Goal: Check status: Check status

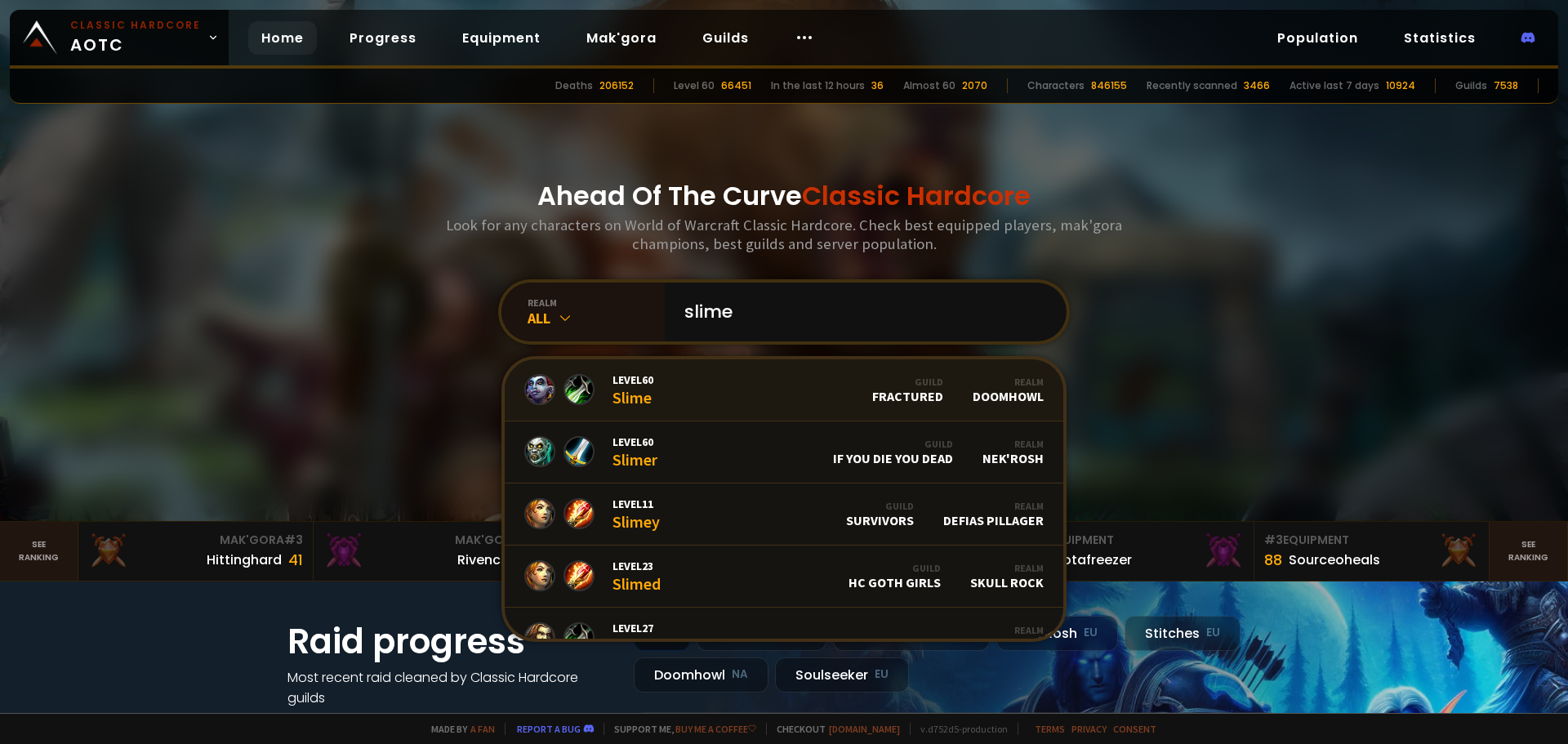
type input "slime"
click at [722, 410] on link "Level 60 Slime Guild Fractured Realm Doomhowl" at bounding box center [784, 390] width 558 height 62
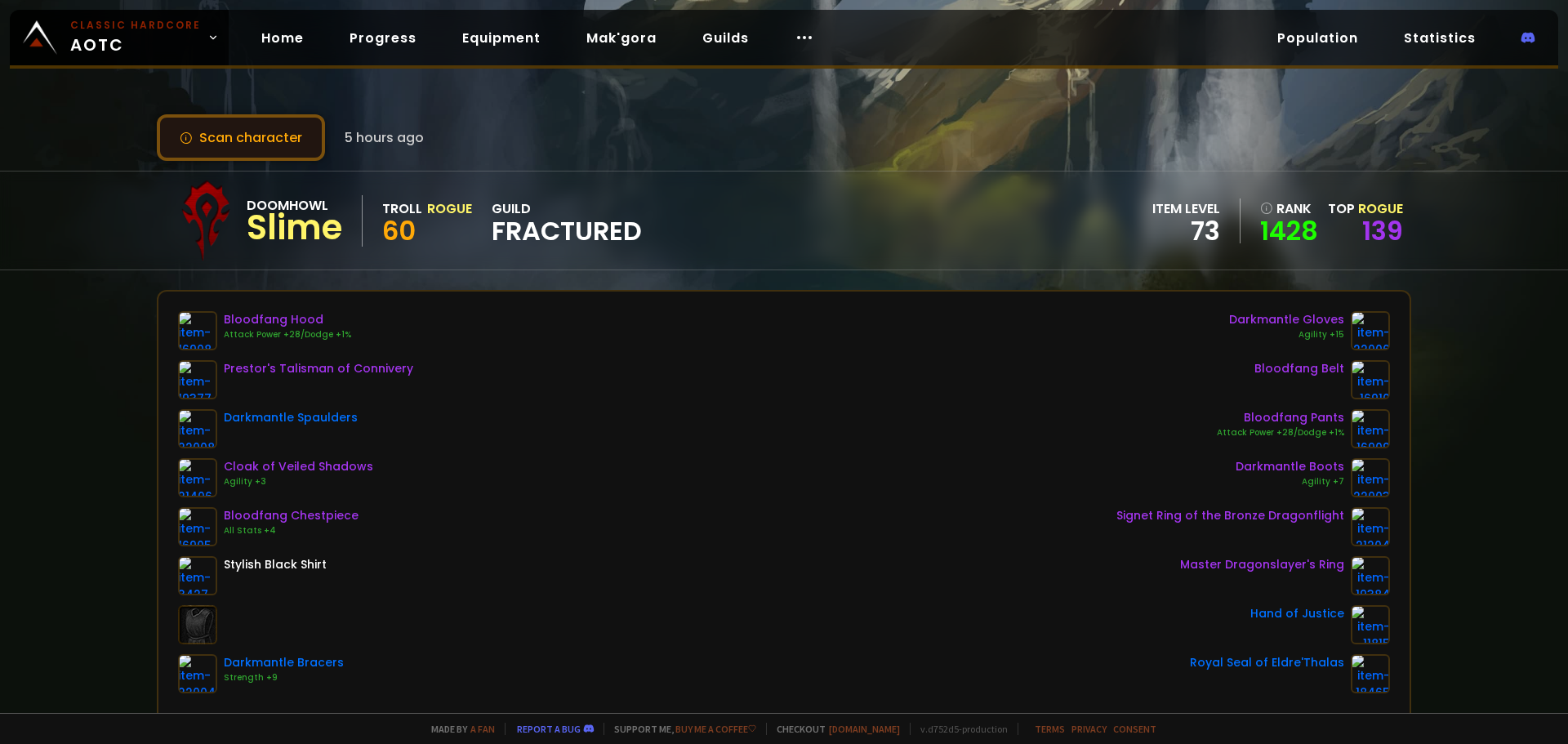
click at [210, 135] on button "Scan character" at bounding box center [241, 137] width 168 height 46
click at [277, 137] on button "Scan character" at bounding box center [241, 137] width 168 height 46
click at [293, 133] on button "Scan character" at bounding box center [241, 137] width 168 height 46
click at [257, 136] on button "Scan character" at bounding box center [241, 137] width 168 height 46
drag, startPoint x: 242, startPoint y: 139, endPoint x: 464, endPoint y: 299, distance: 273.6
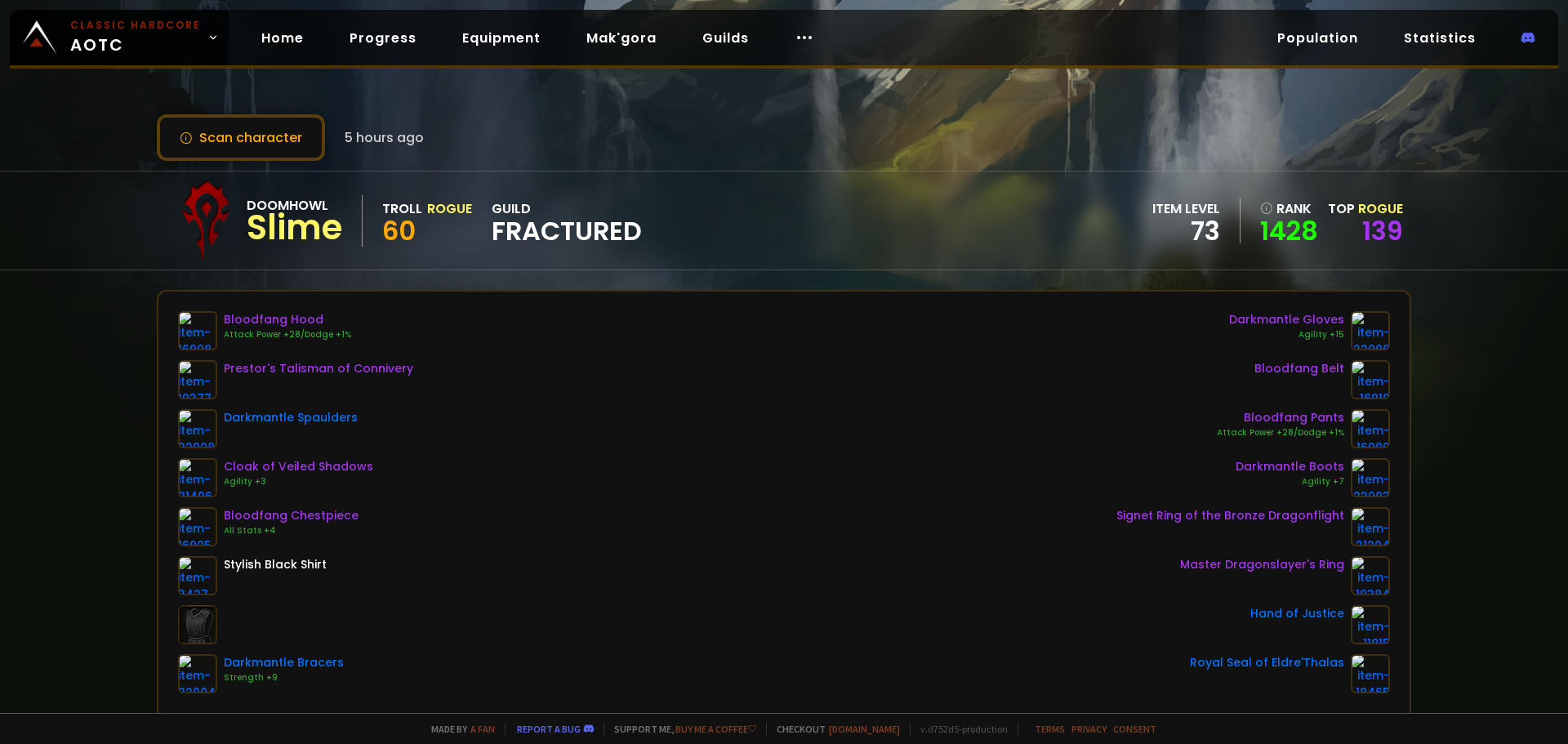
click at [245, 166] on div "Scan character 5 hours ago Doomhowl Slime Troll Rogue 60 guild Fractured item l…" at bounding box center [784, 357] width 1568 height 713
click at [1378, 218] on link "139" at bounding box center [1383, 231] width 41 height 37
click at [1364, 228] on link "139" at bounding box center [1383, 231] width 41 height 37
